Goal: Task Accomplishment & Management: Manage account settings

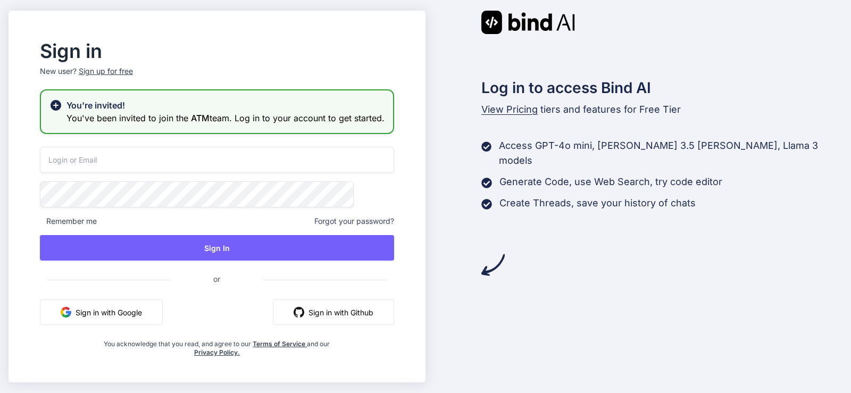
click at [198, 173] on input "email" at bounding box center [217, 160] width 354 height 26
type input "[EMAIL_ADDRESS][DOMAIN_NAME]"
click at [92, 226] on span "Remember me" at bounding box center [68, 221] width 57 height 11
drag, startPoint x: 183, startPoint y: 253, endPoint x: 282, endPoint y: 222, distance: 103.5
click at [185, 253] on button "Sign In" at bounding box center [217, 248] width 354 height 26
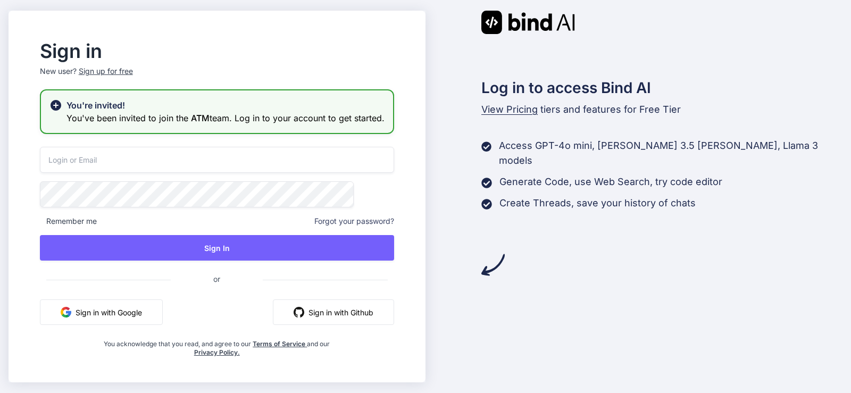
click at [152, 167] on input "email" at bounding box center [217, 160] width 354 height 26
click at [122, 173] on input "email" at bounding box center [217, 160] width 354 height 26
click at [149, 316] on button "Sign in with Google" at bounding box center [101, 313] width 123 height 26
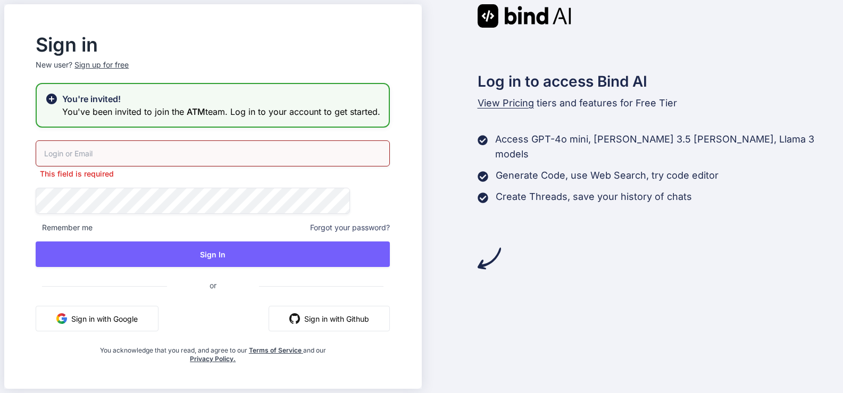
click at [184, 155] on input "email" at bounding box center [213, 153] width 354 height 26
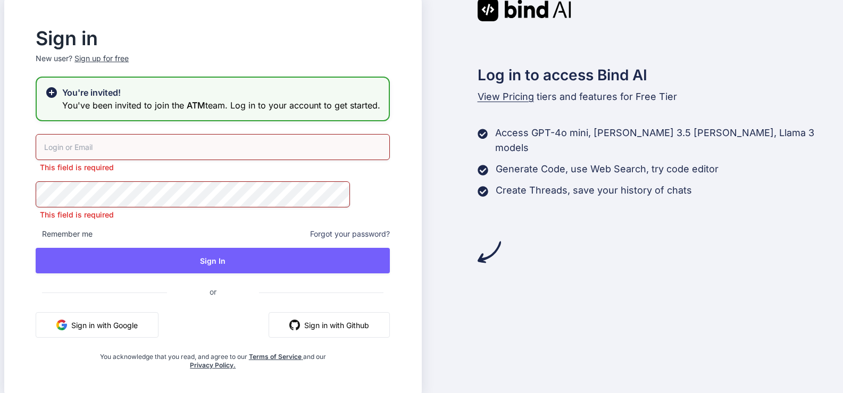
click at [137, 160] on input "email" at bounding box center [213, 147] width 354 height 26
click at [139, 155] on input "email" at bounding box center [213, 147] width 354 height 26
click at [142, 153] on input "email" at bounding box center [213, 147] width 354 height 26
type input "[EMAIL_ADDRESS][DOMAIN_NAME]"
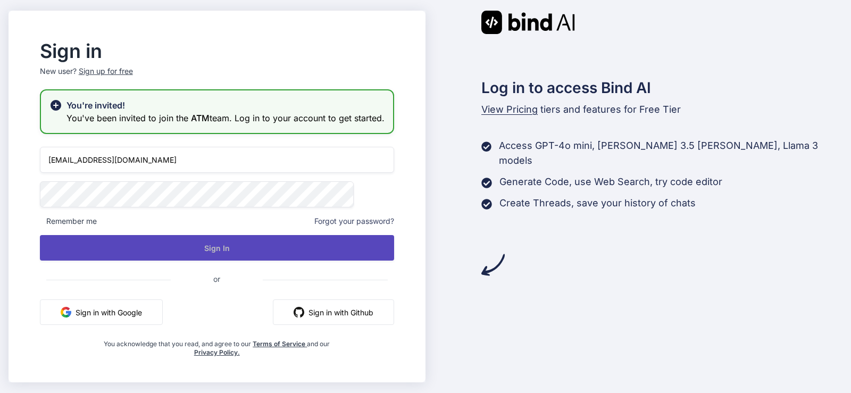
click at [187, 249] on button "Sign In" at bounding box center [217, 248] width 354 height 26
